Goal: Use online tool/utility: Utilize a website feature to perform a specific function

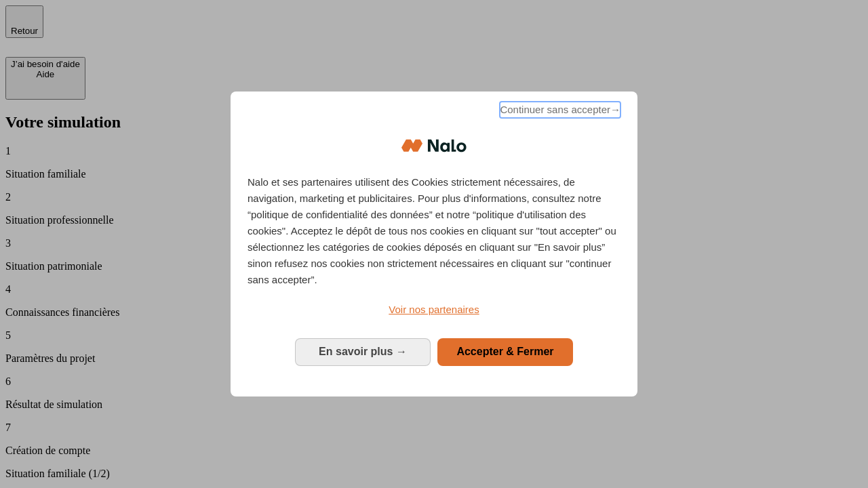
click at [559, 112] on span "Continuer sans accepter →" at bounding box center [560, 110] width 121 height 16
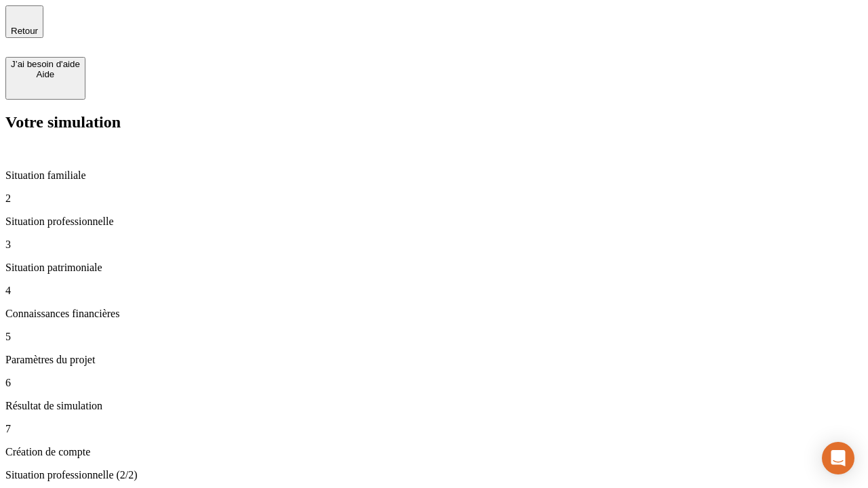
type input "30 000"
type input "1 000"
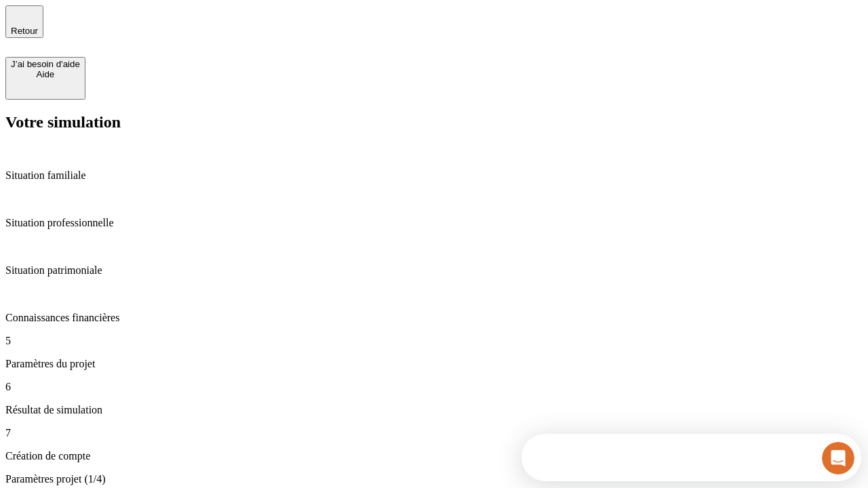
scroll to position [462, 0]
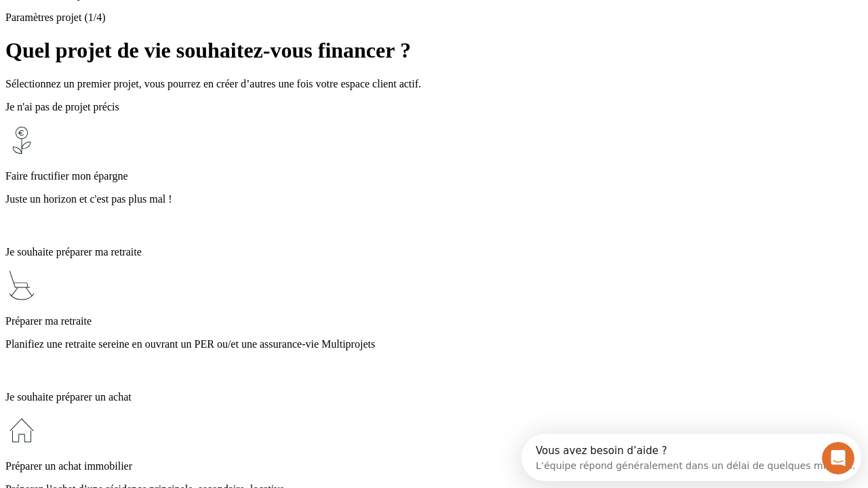
scroll to position [12, 0]
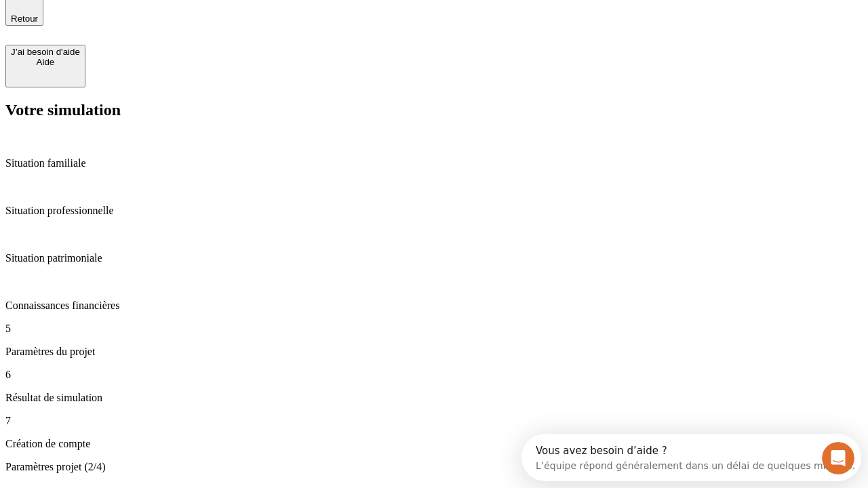
type input "40"
type input "200 000"
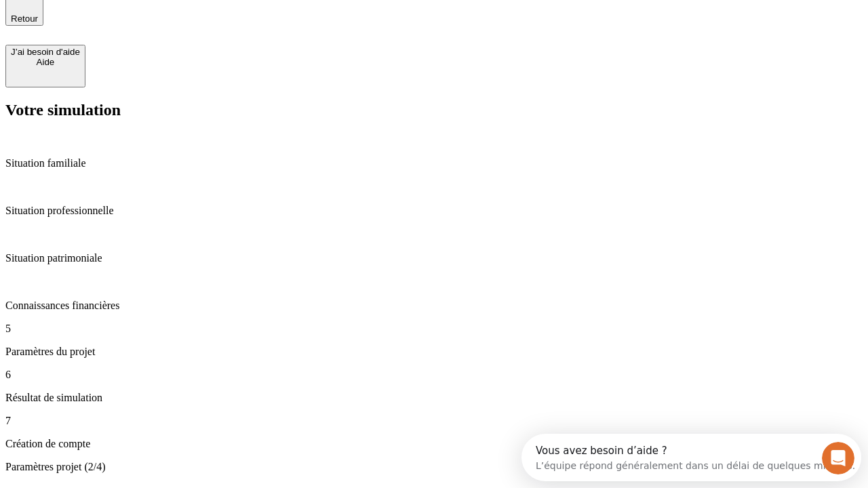
type input "640"
